Goal: Information Seeking & Learning: Learn about a topic

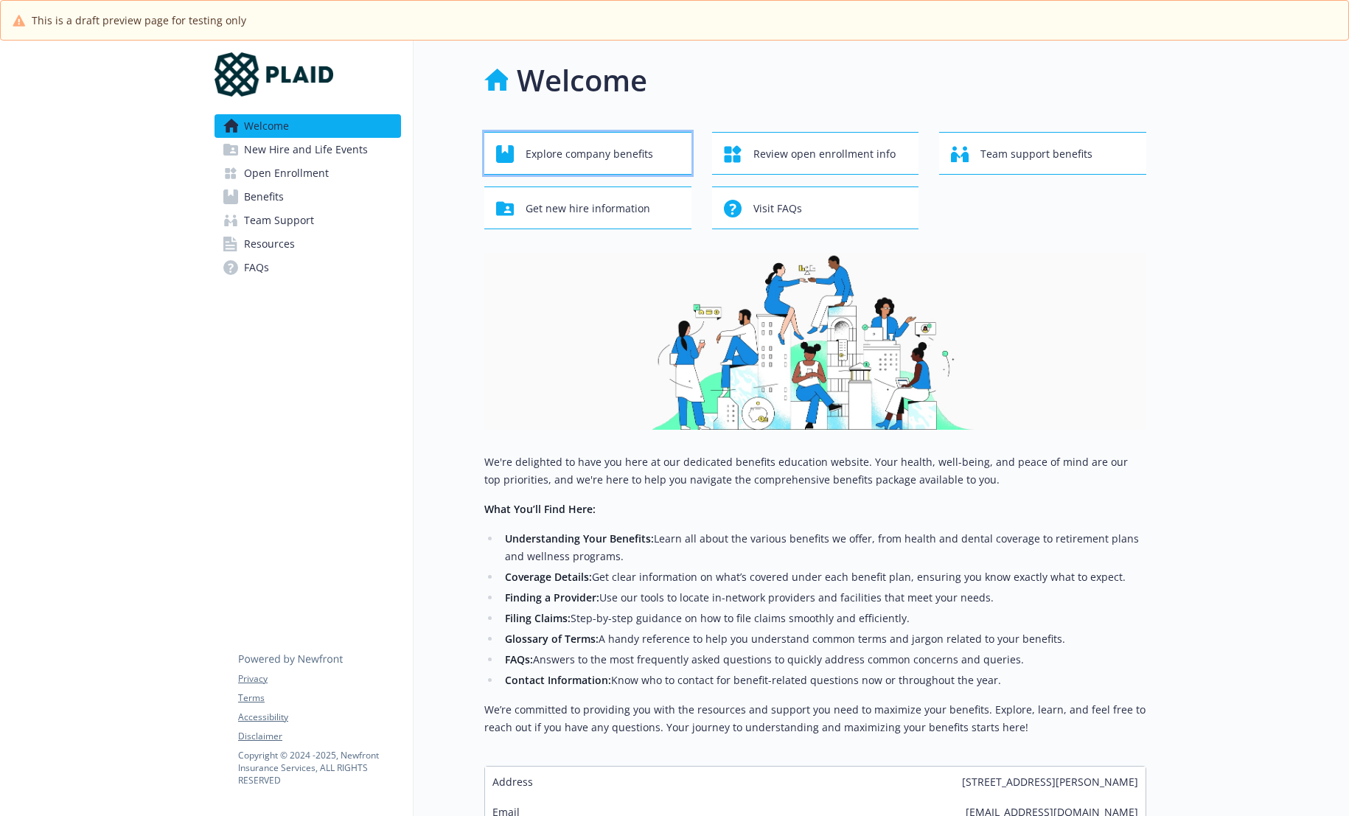
click at [588, 157] on span "Explore company benefits" at bounding box center [590, 154] width 128 height 28
